Goal: Transaction & Acquisition: Purchase product/service

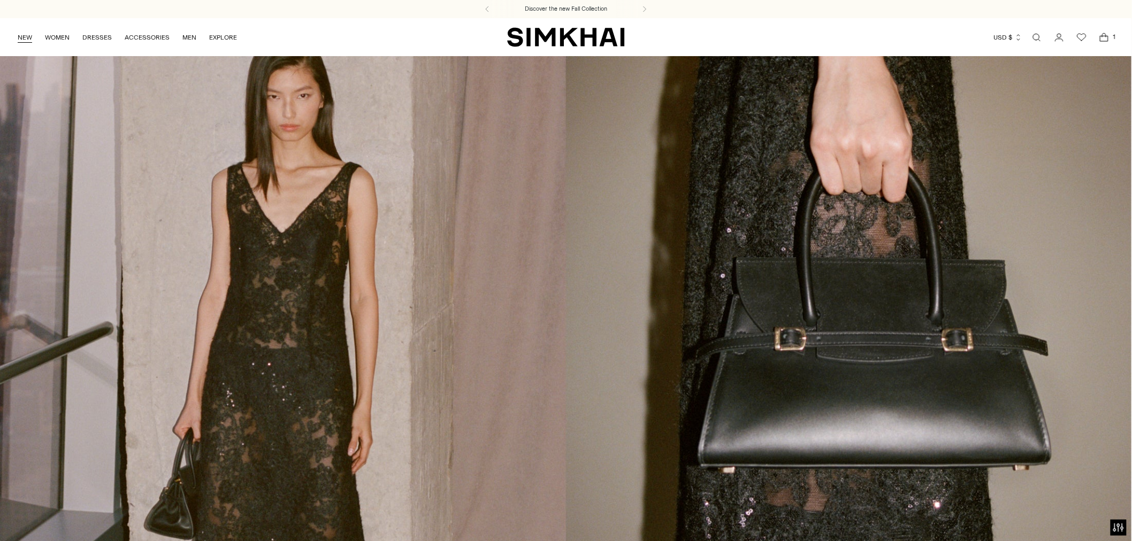
click at [27, 38] on link "NEW" at bounding box center [25, 38] width 14 height 24
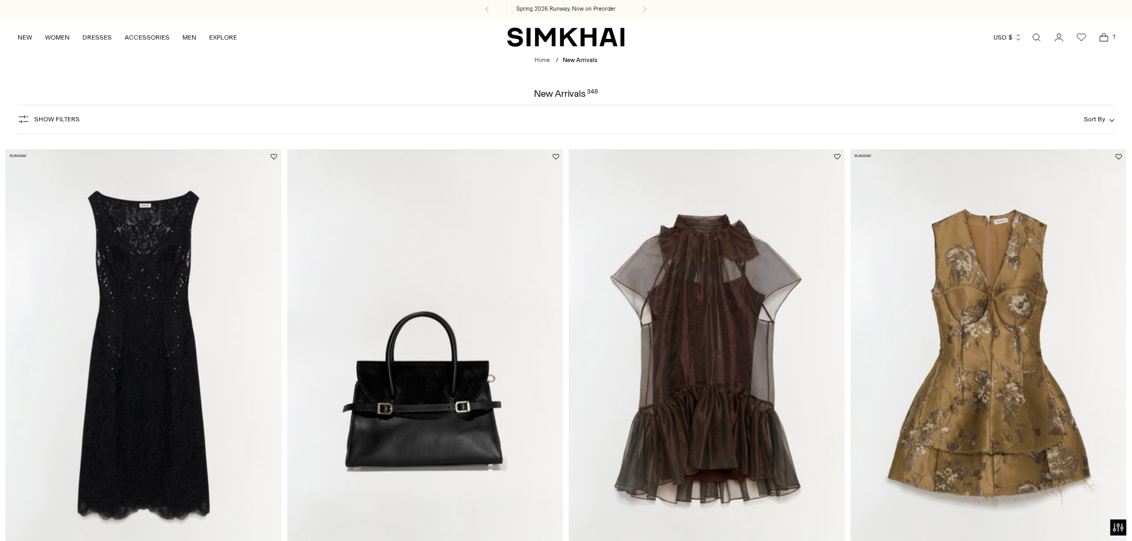
click at [177, 314] on img at bounding box center [143, 356] width 277 height 415
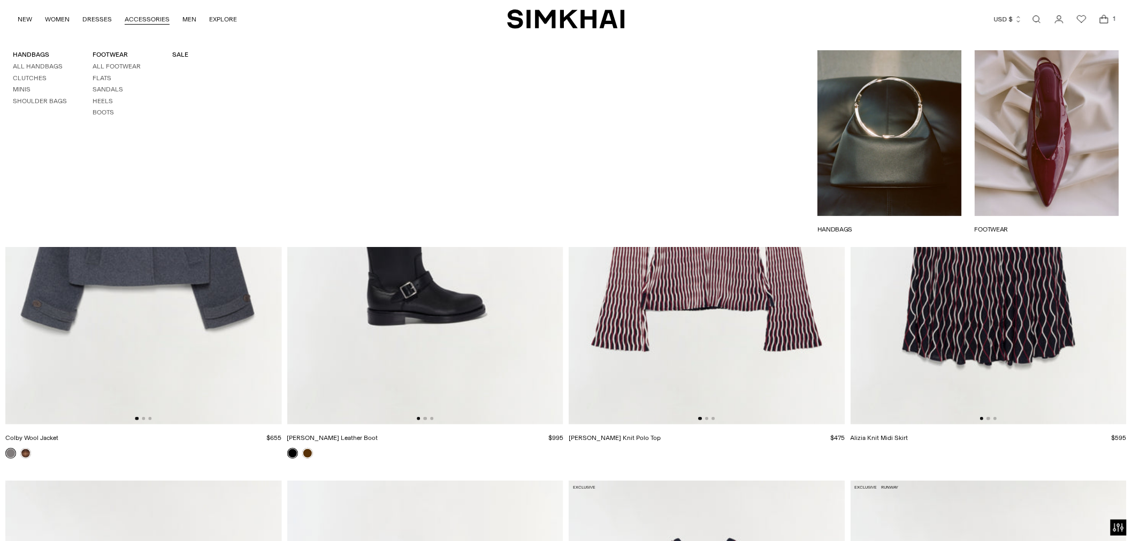
scroll to position [6736, 0]
